Goal: Task Accomplishment & Management: Use online tool/utility

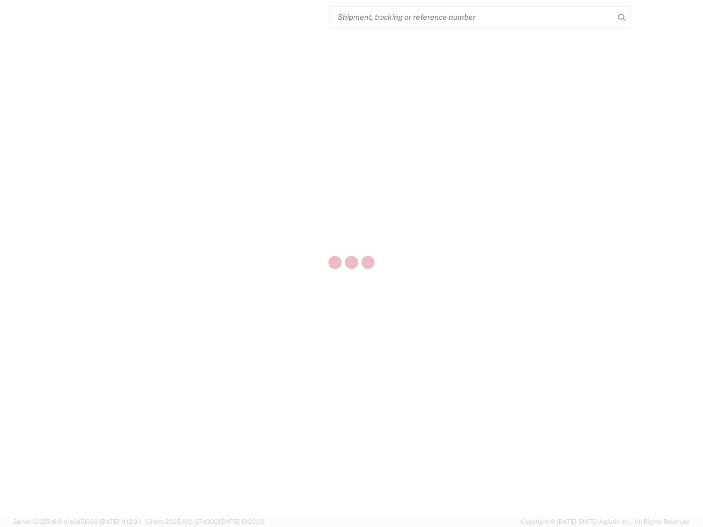
select select "US"
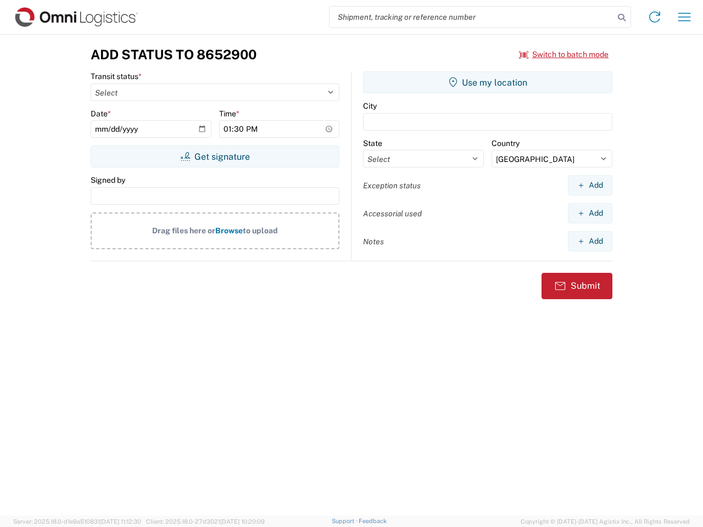
click at [472, 17] on input "search" at bounding box center [472, 17] width 285 height 21
click at [622, 18] on icon at bounding box center [621, 17] width 15 height 15
click at [655, 17] on icon at bounding box center [655, 17] width 18 height 18
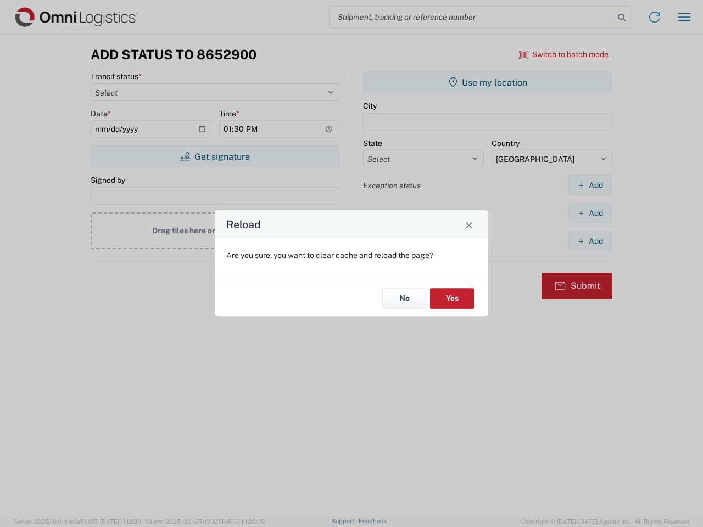
click at [564, 54] on div "Reload Are you sure, you want to clear cache and reload the page? No Yes" at bounding box center [351, 263] width 703 height 527
click at [215, 157] on div "Reload Are you sure, you want to clear cache and reload the page? No Yes" at bounding box center [351, 263] width 703 height 527
click at [488, 82] on div "Reload Are you sure, you want to clear cache and reload the page? No Yes" at bounding box center [351, 263] width 703 height 527
click at [590, 185] on div "Reload Are you sure, you want to clear cache and reload the page? No Yes" at bounding box center [351, 263] width 703 height 527
click at [590, 213] on div "Reload Are you sure, you want to clear cache and reload the page? No Yes" at bounding box center [351, 263] width 703 height 527
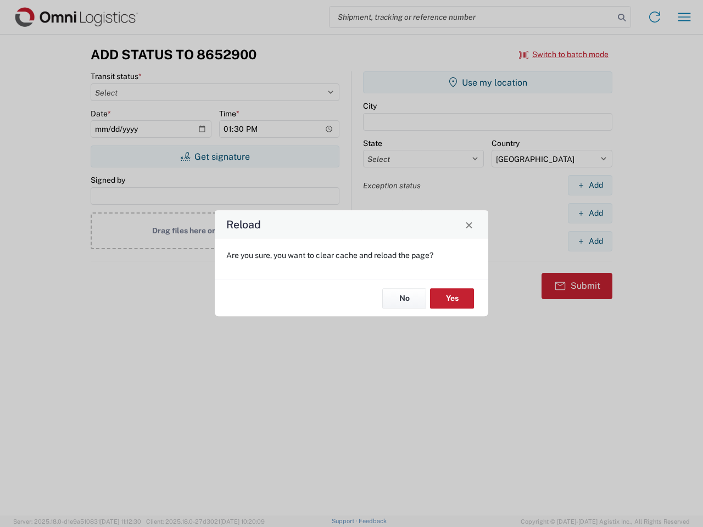
click at [590, 241] on div "Reload Are you sure, you want to clear cache and reload the page? No Yes" at bounding box center [351, 263] width 703 height 527
